Goal: Check status: Check status

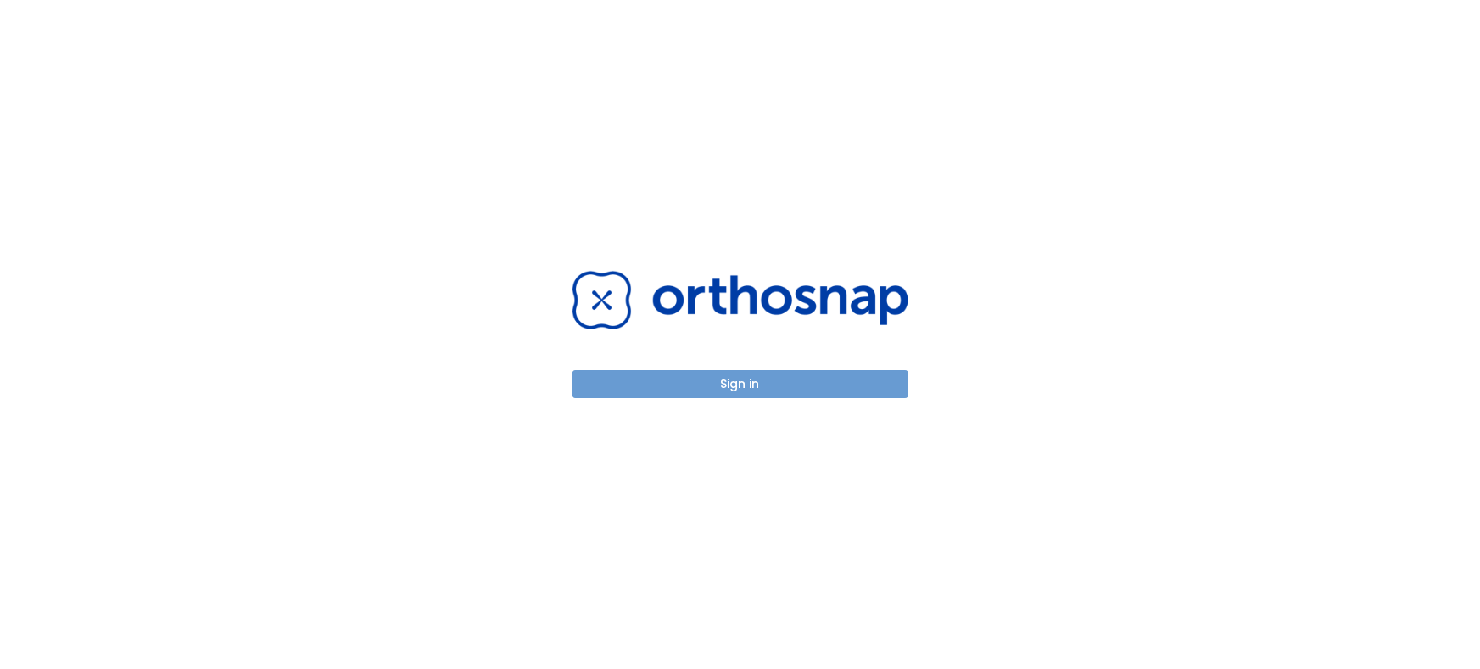
click at [744, 372] on button "Sign in" at bounding box center [741, 384] width 336 height 28
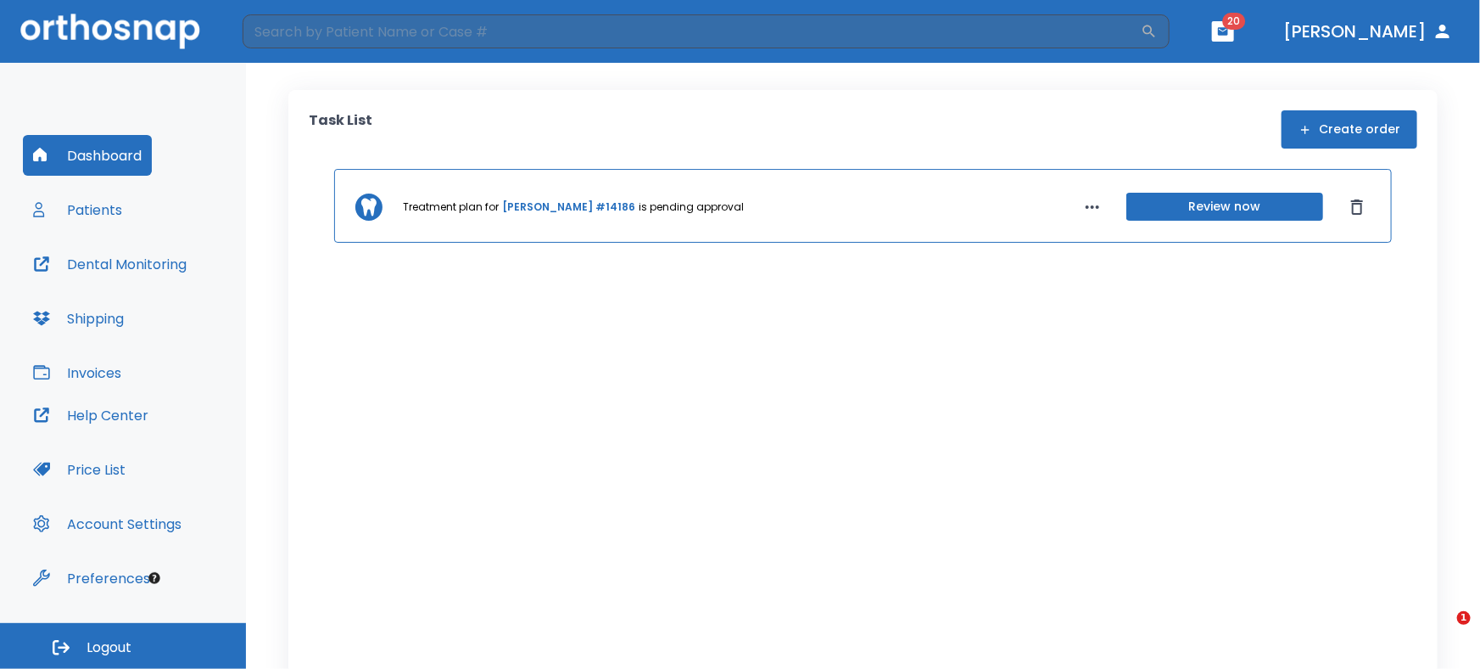
click at [83, 207] on button "Patients" at bounding box center [77, 209] width 109 height 41
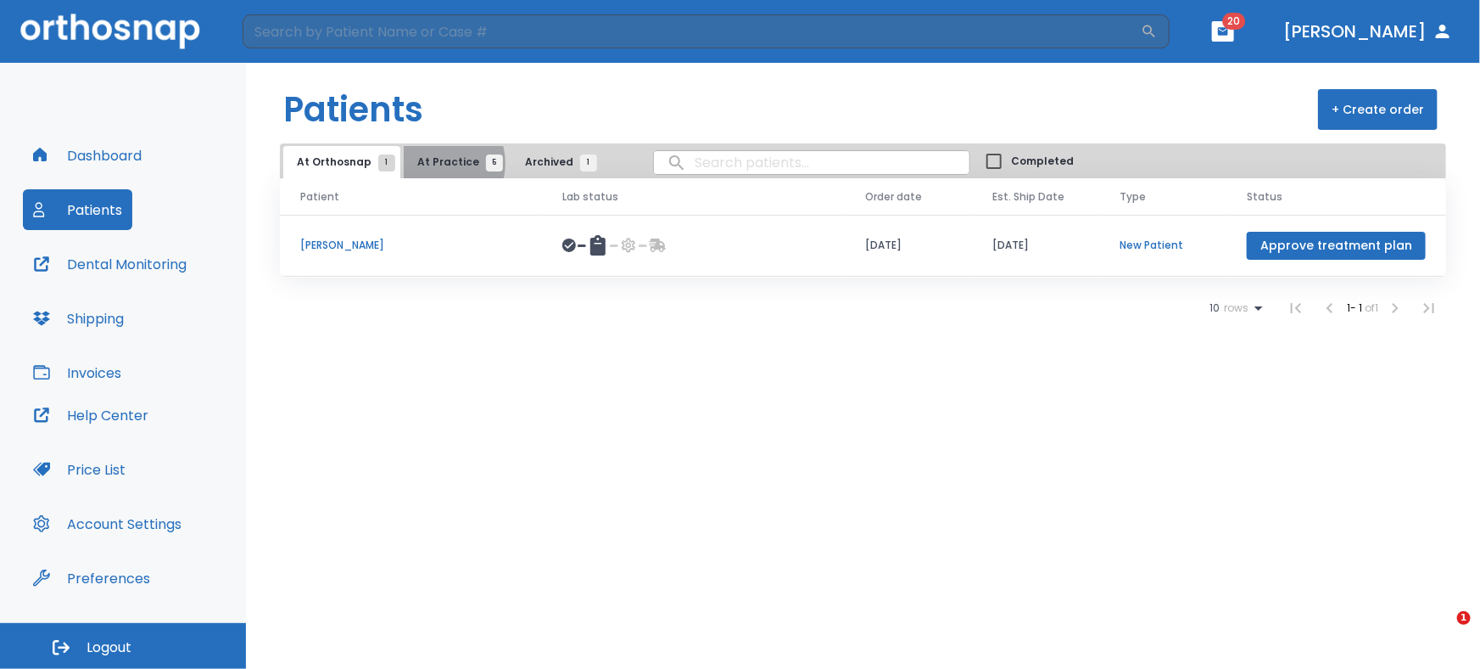
click at [434, 162] on span "At Practice 5" at bounding box center [455, 161] width 77 height 15
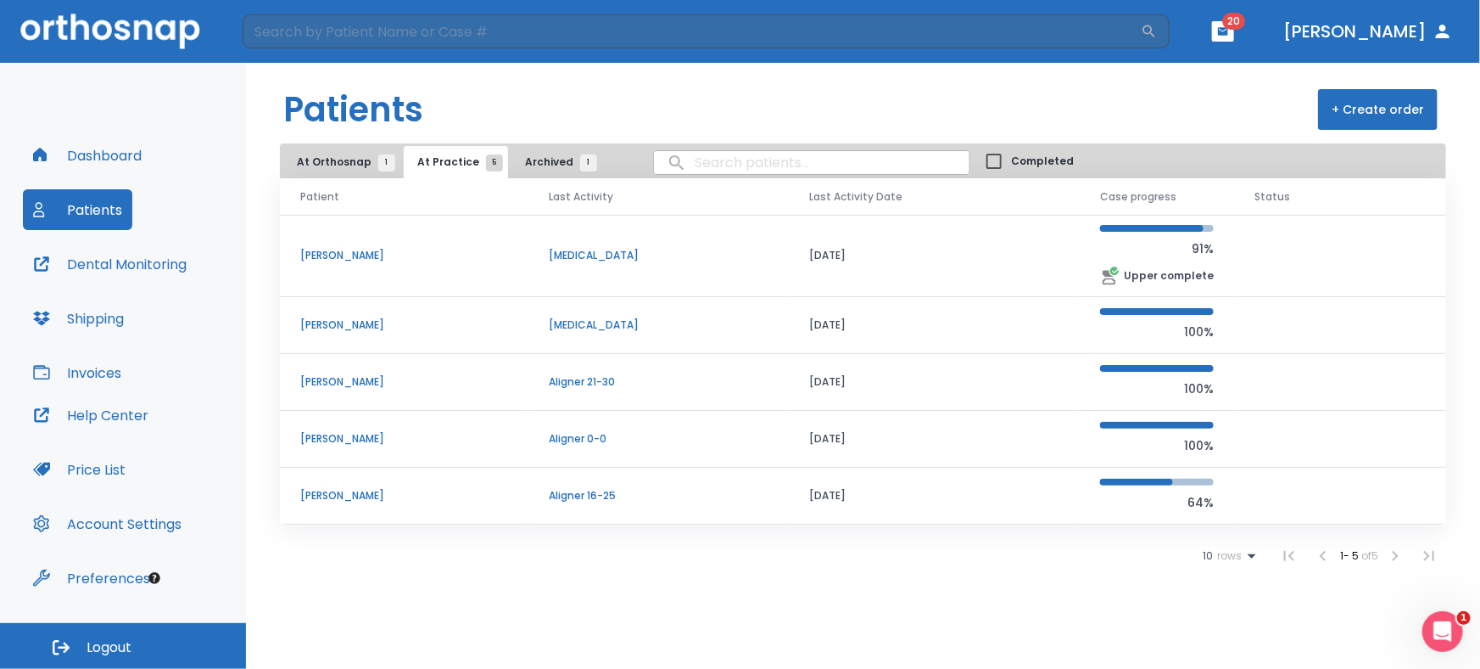
click at [360, 439] on p "[PERSON_NAME]" at bounding box center [404, 438] width 208 height 15
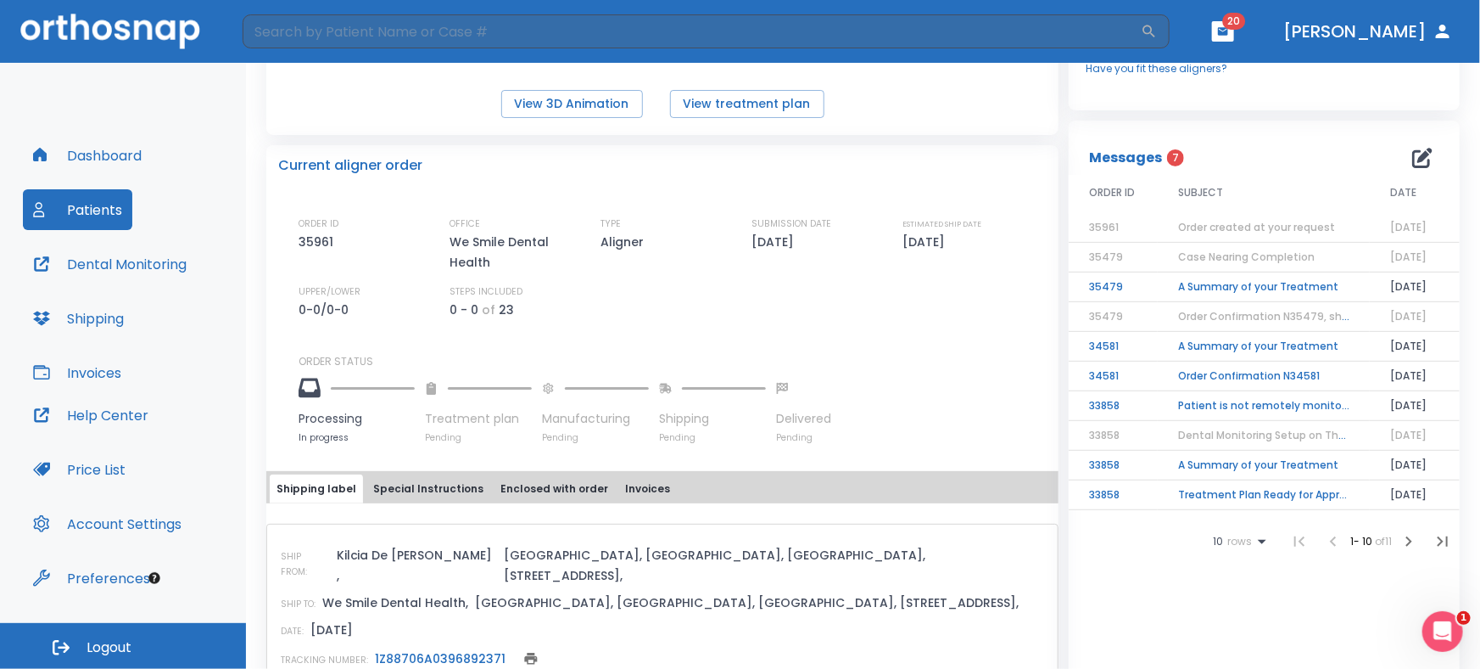
scroll to position [292, 0]
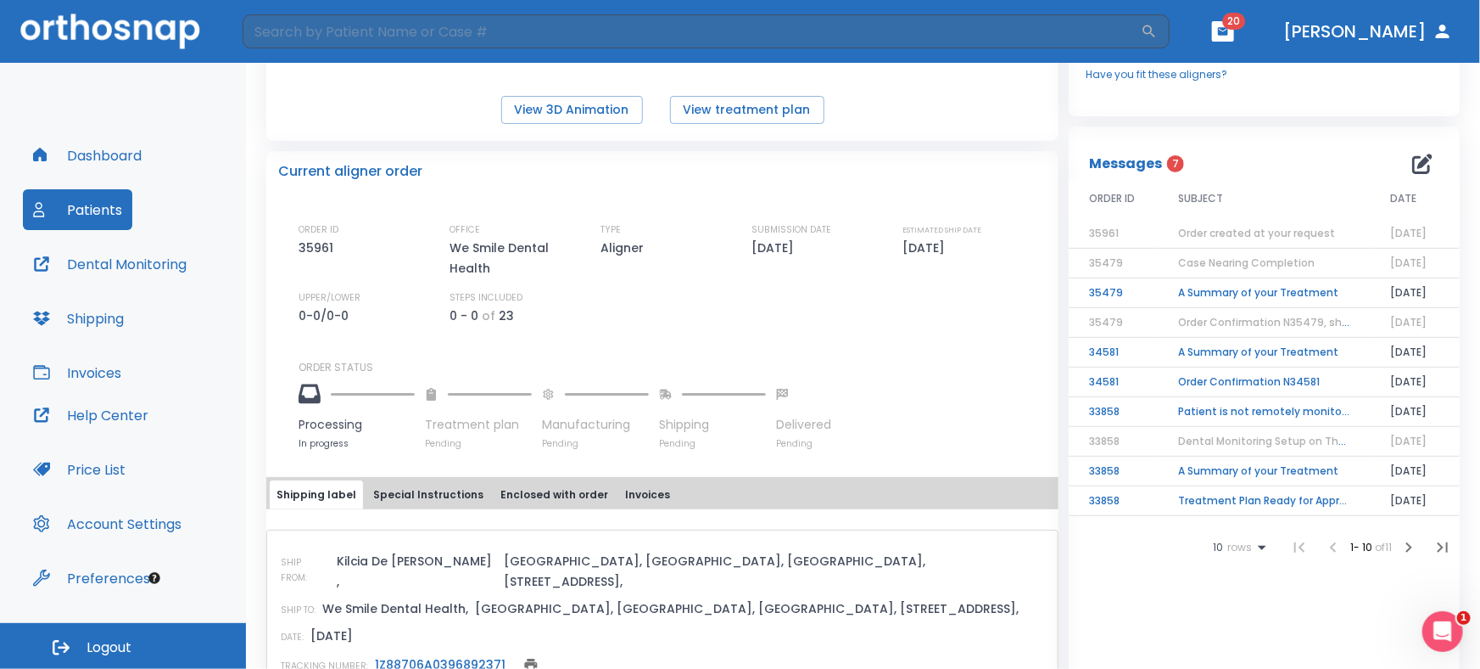
click at [1230, 306] on td "A Summary of your Treatment" at bounding box center [1264, 293] width 212 height 30
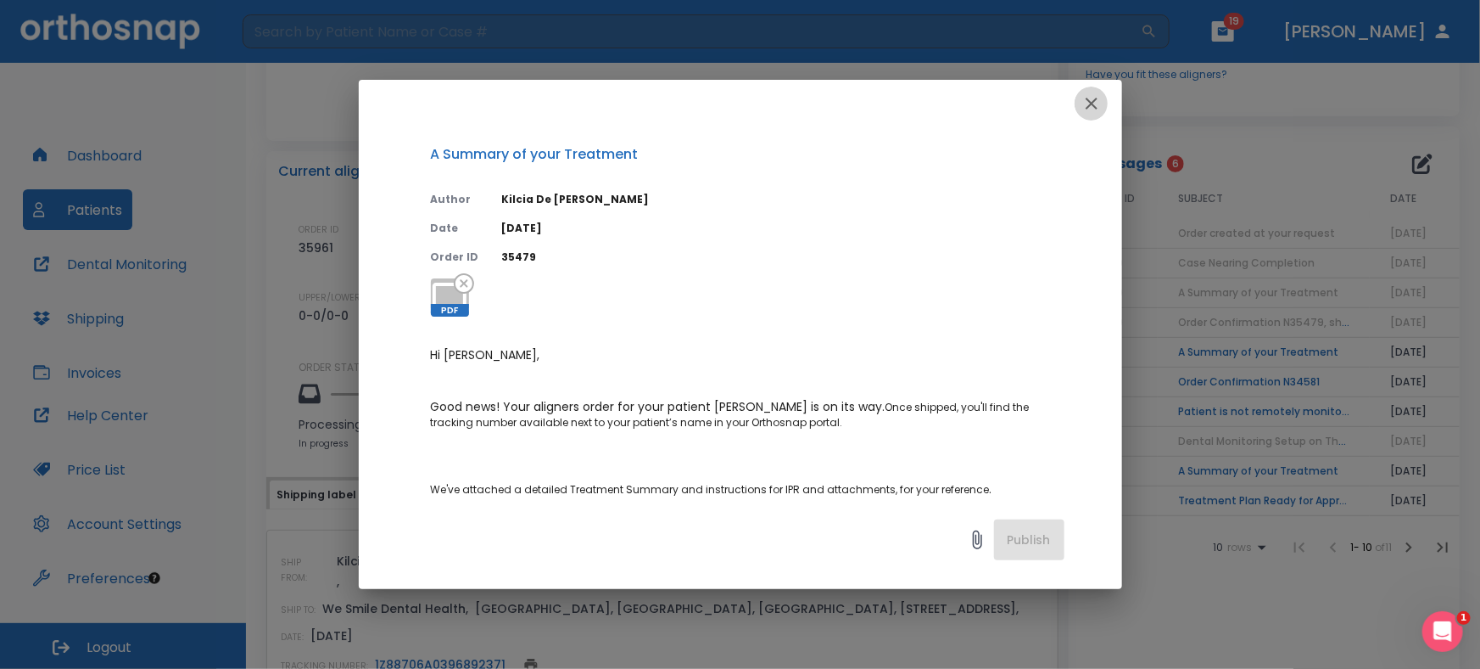
click at [1075, 95] on button "button" at bounding box center [1092, 104] width 34 height 34
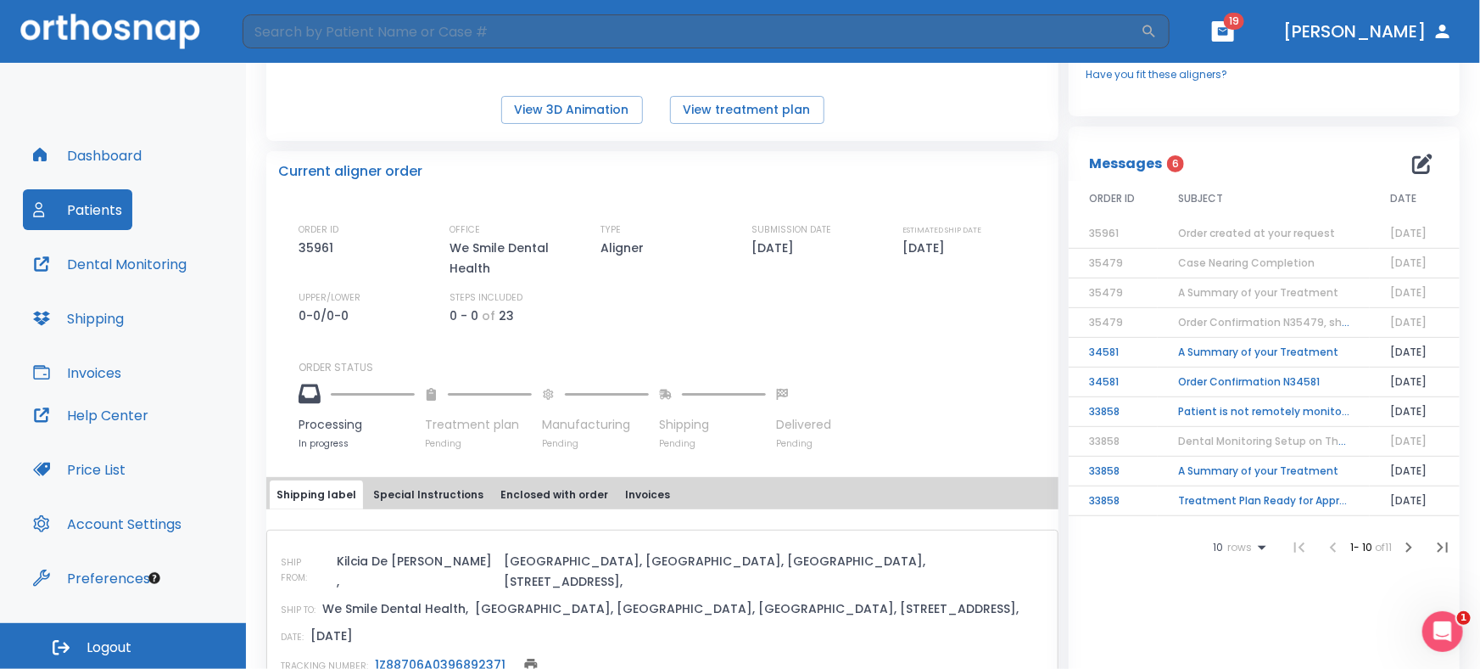
click at [1178, 206] on span "SUBJECT" at bounding box center [1200, 198] width 45 height 15
click at [1184, 240] on span "Order created at your request" at bounding box center [1256, 233] width 157 height 14
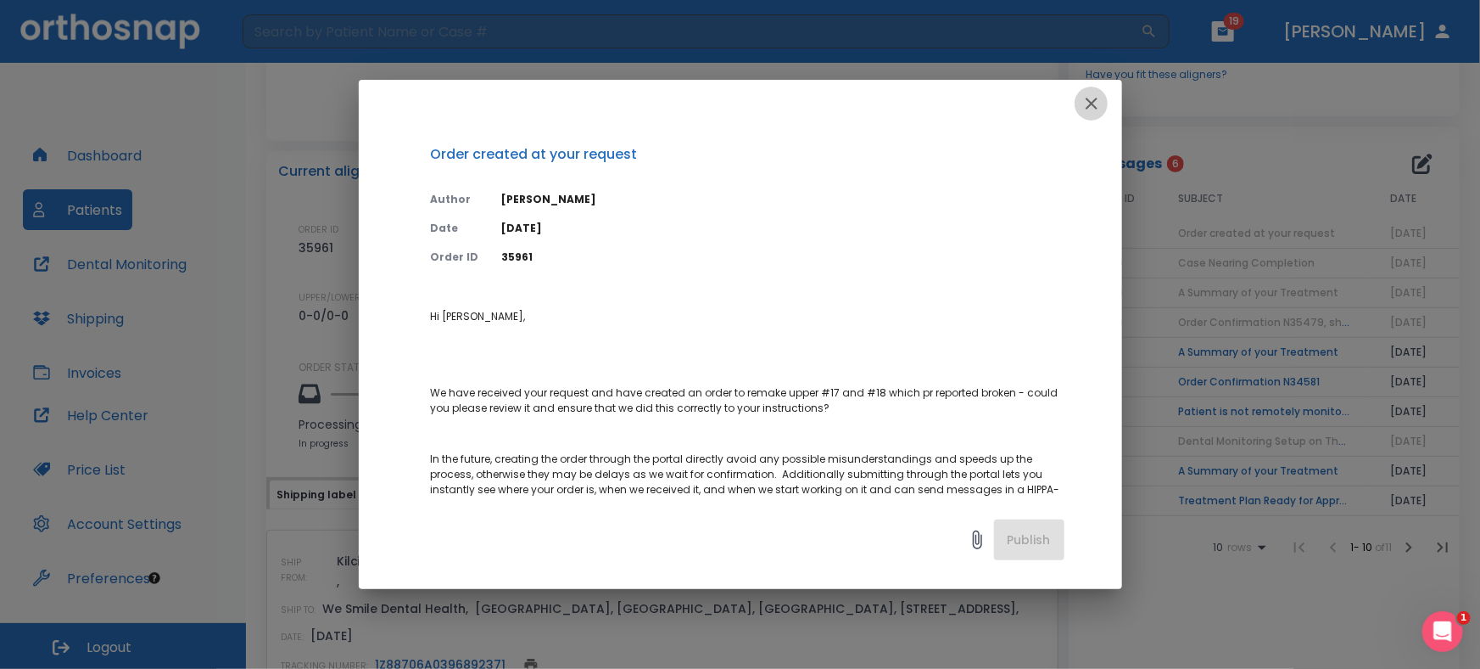
click at [1091, 104] on icon "button" at bounding box center [1092, 104] width 12 height 12
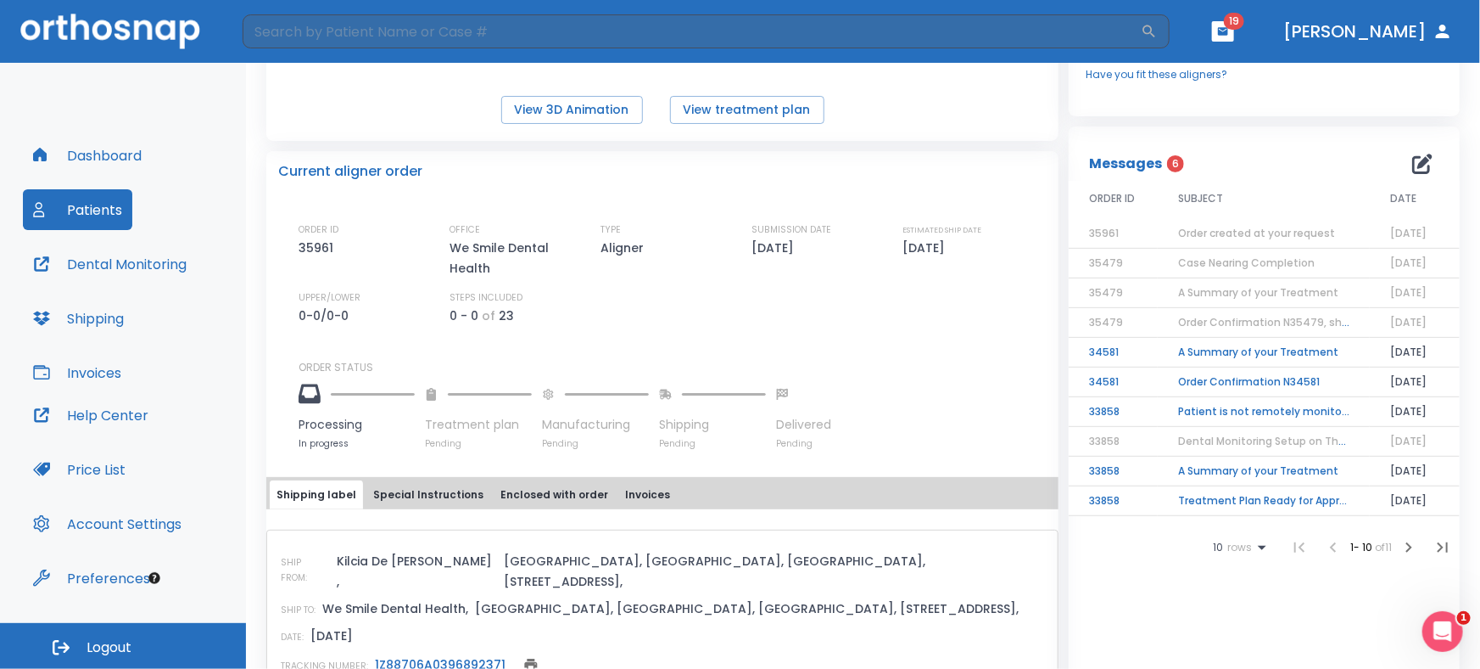
click at [1222, 270] on span "Case Nearing Completion" at bounding box center [1246, 262] width 137 height 14
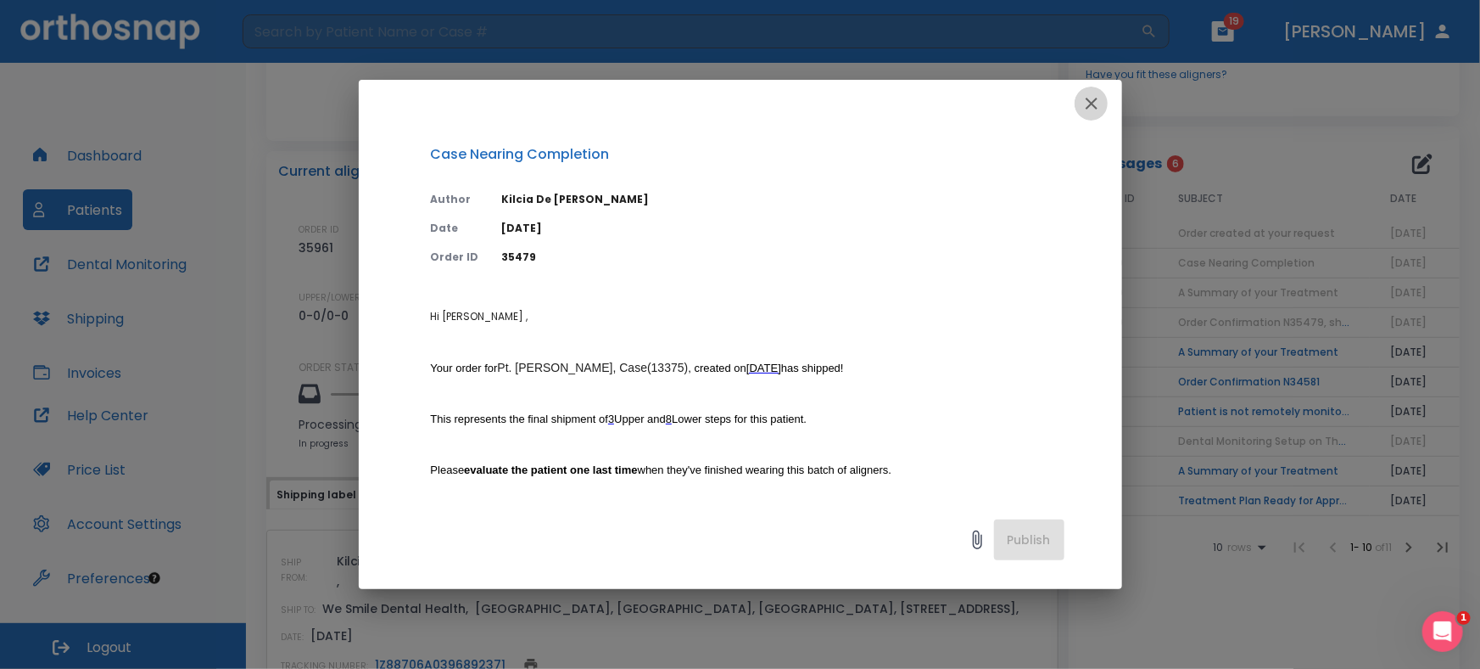
click at [1093, 101] on icon "button" at bounding box center [1092, 104] width 12 height 12
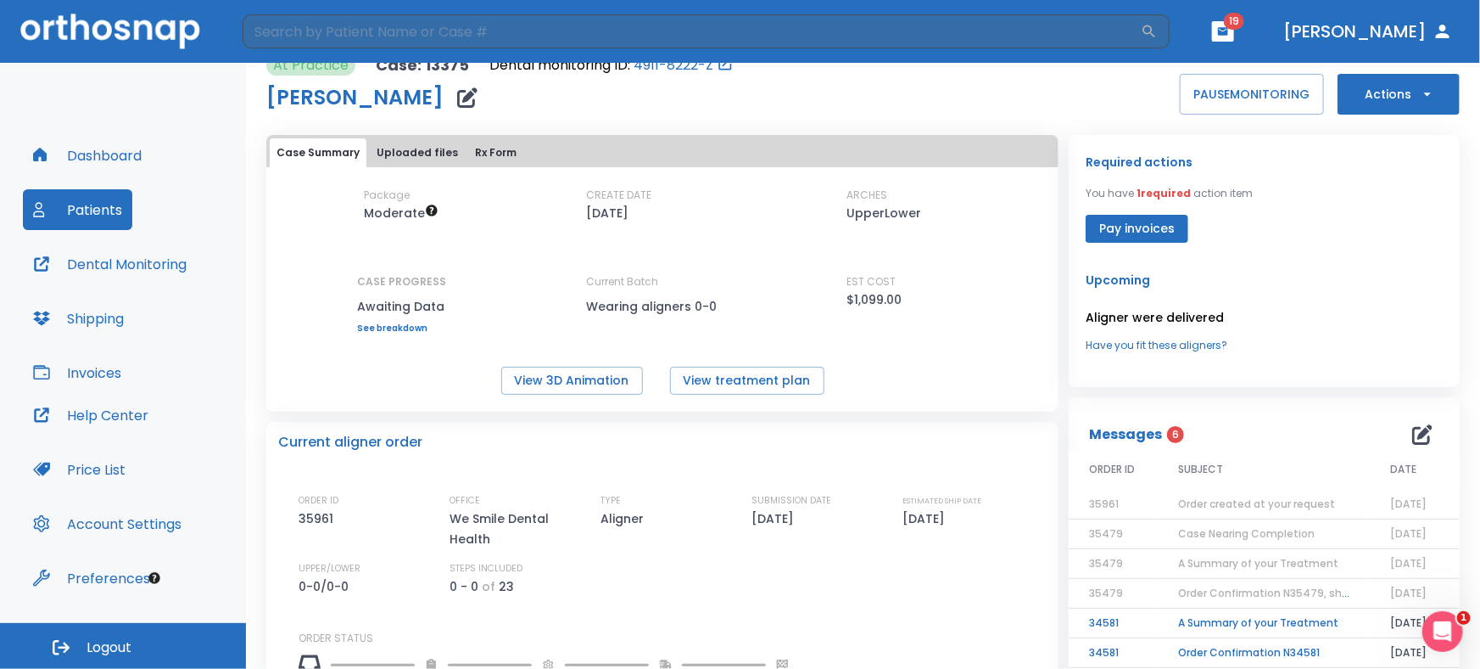
scroll to position [10, 0]
